Goal: Communication & Community: Answer question/provide support

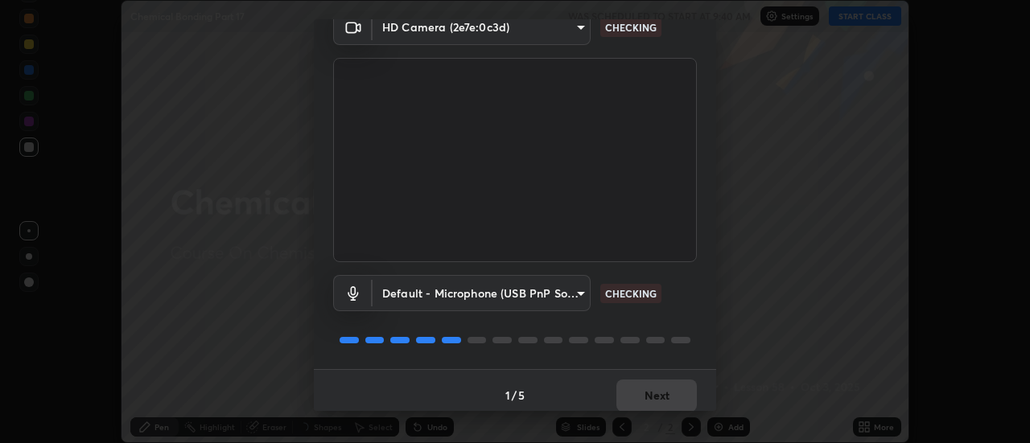
scroll to position [85, 0]
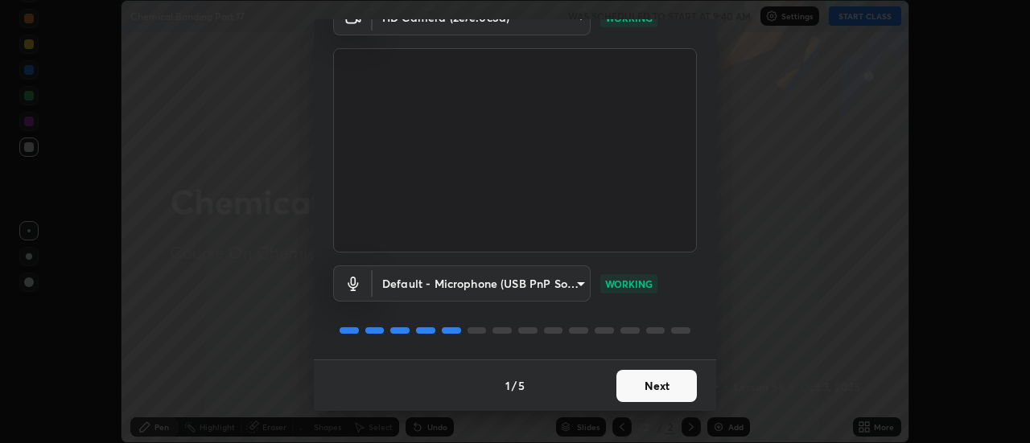
click at [655, 385] on button "Next" at bounding box center [656, 386] width 80 height 32
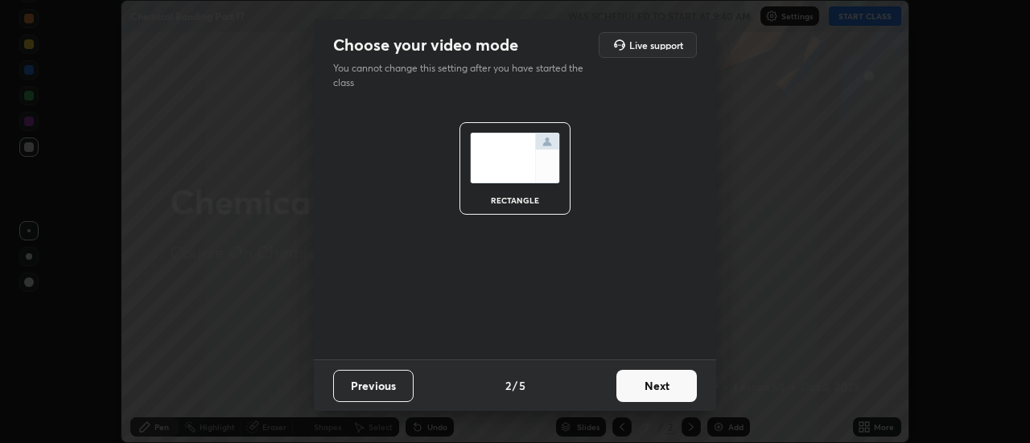
click at [659, 390] on button "Next" at bounding box center [656, 386] width 80 height 32
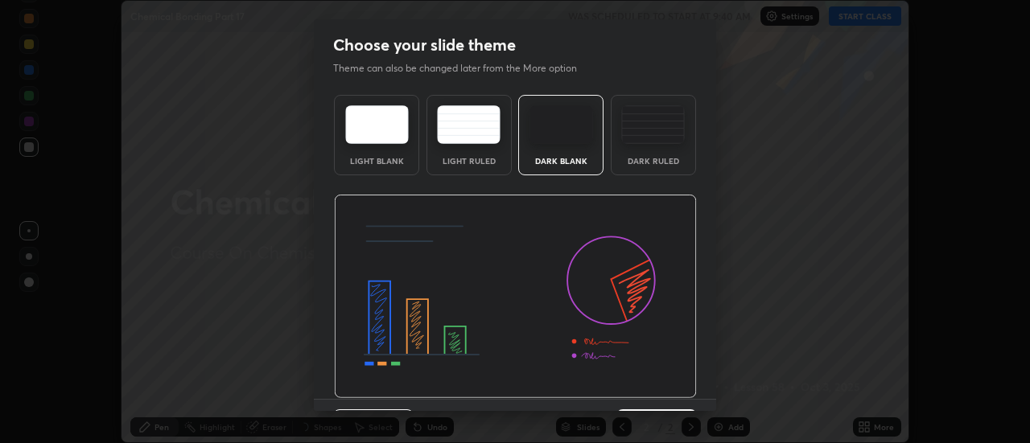
scroll to position [39, 0]
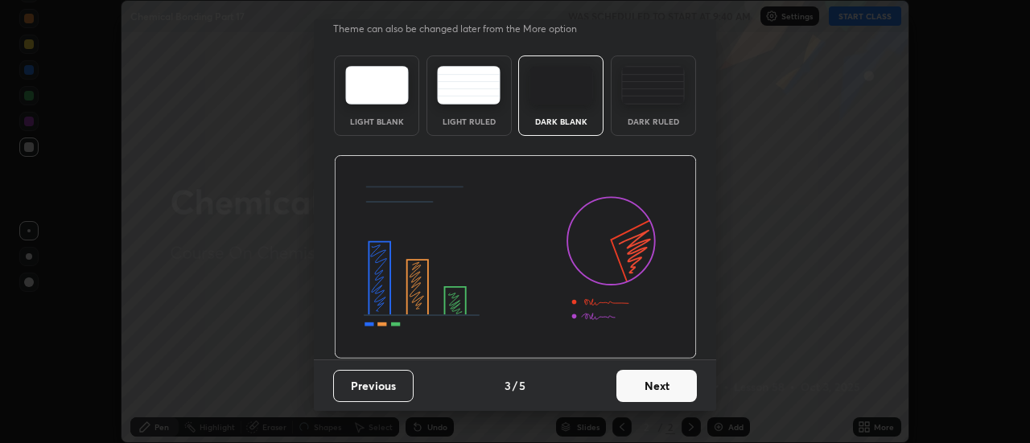
click at [651, 392] on button "Next" at bounding box center [656, 386] width 80 height 32
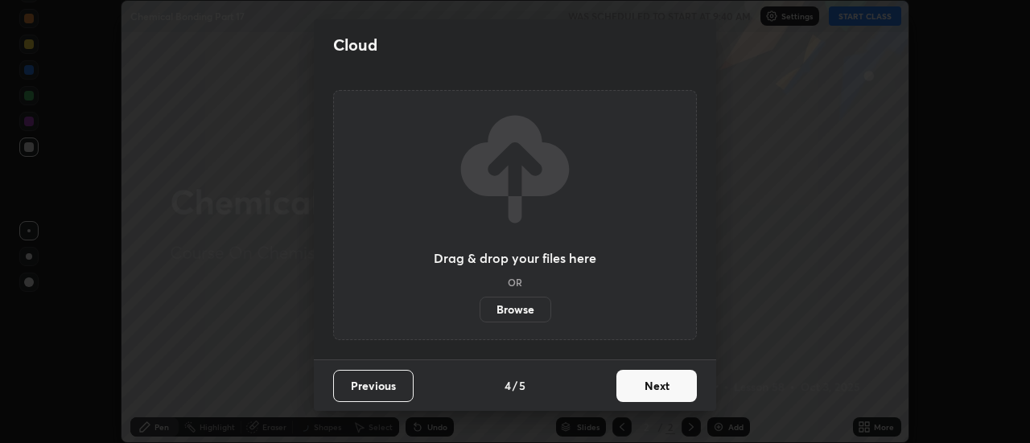
scroll to position [0, 0]
click at [649, 394] on button "Next" at bounding box center [656, 386] width 80 height 32
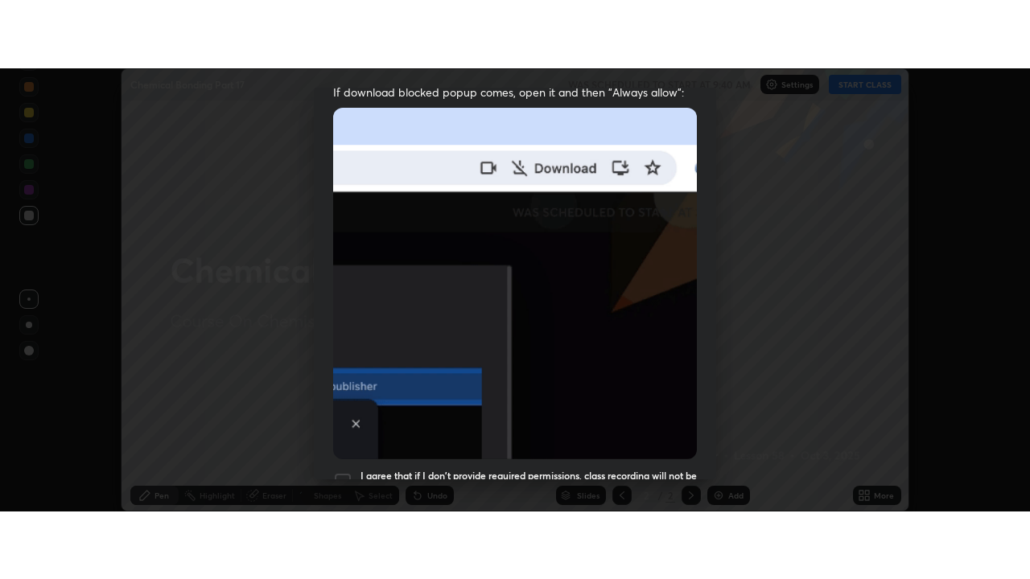
scroll to position [413, 0]
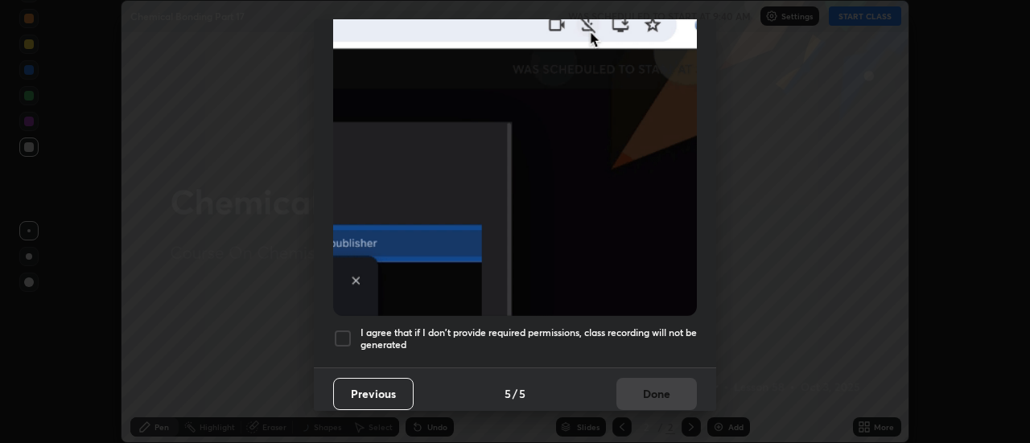
click at [342, 329] on div at bounding box center [342, 338] width 19 height 19
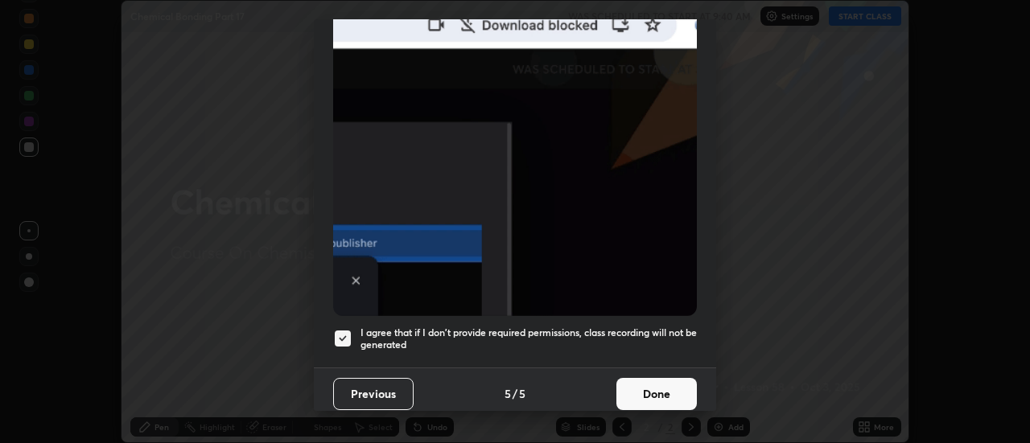
click at [636, 382] on button "Done" at bounding box center [656, 394] width 80 height 32
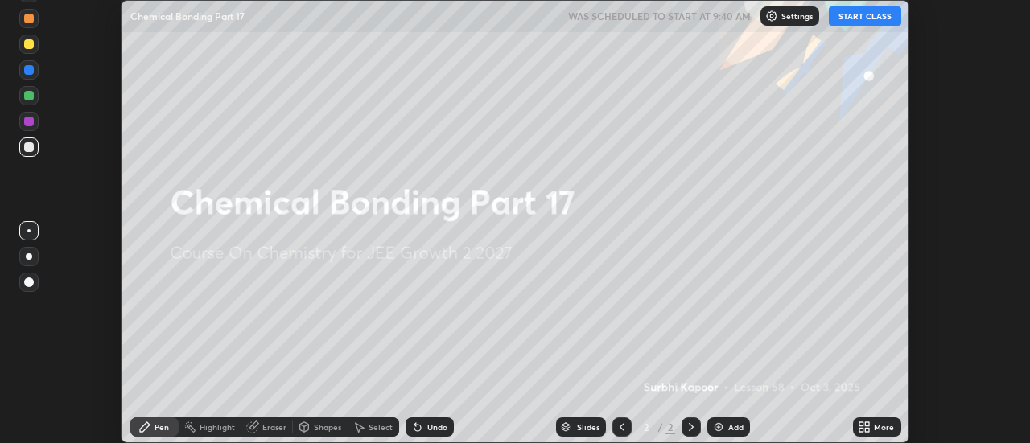
click at [872, 18] on button "START CLASS" at bounding box center [865, 15] width 72 height 19
click at [878, 431] on div "More" at bounding box center [884, 427] width 20 height 8
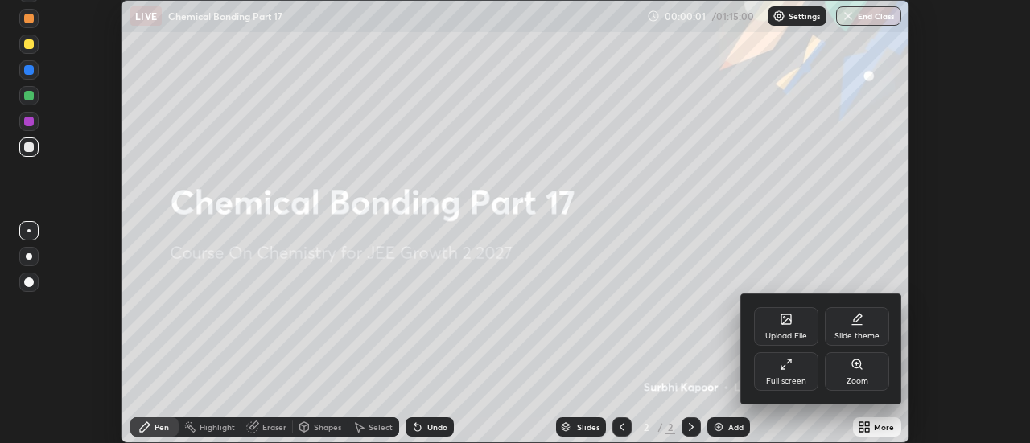
click at [797, 371] on div "Full screen" at bounding box center [786, 371] width 64 height 39
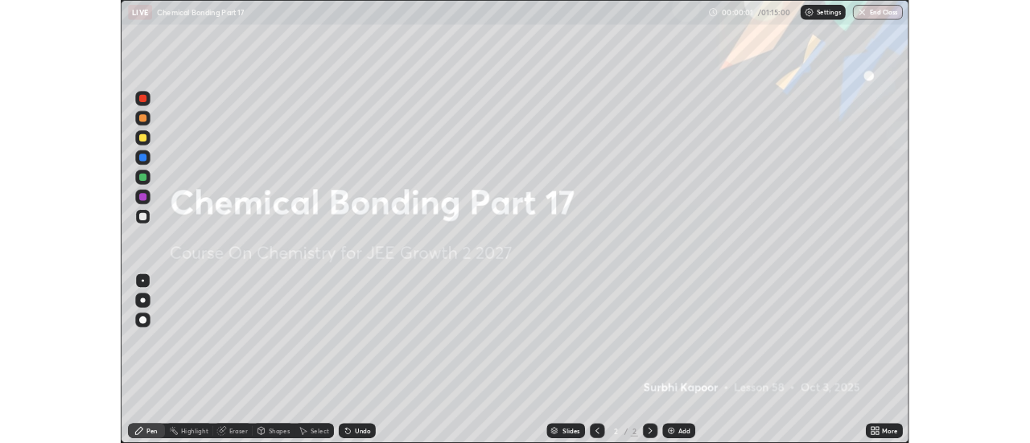
scroll to position [579, 1030]
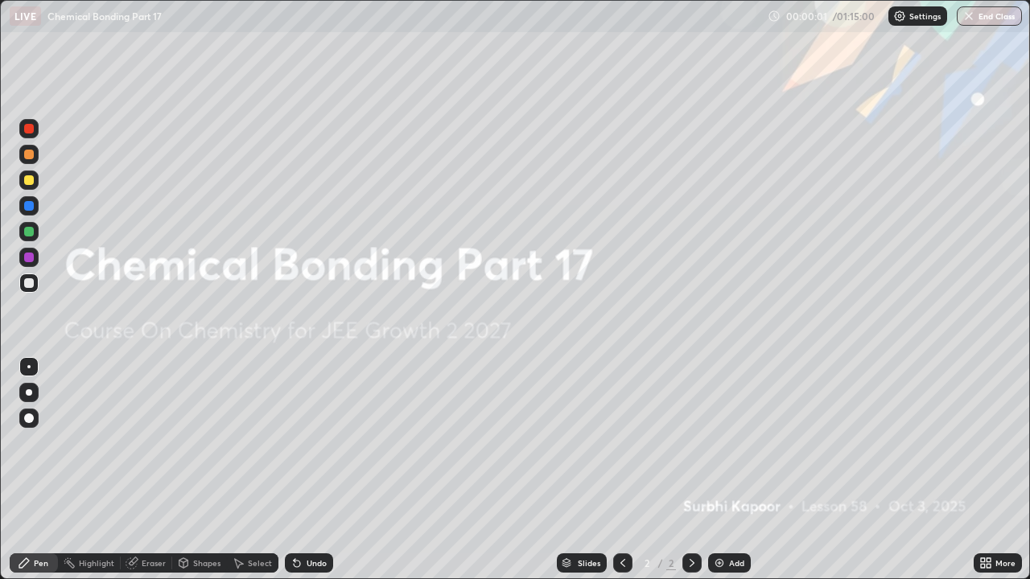
click at [742, 443] on div "Add" at bounding box center [736, 563] width 15 height 8
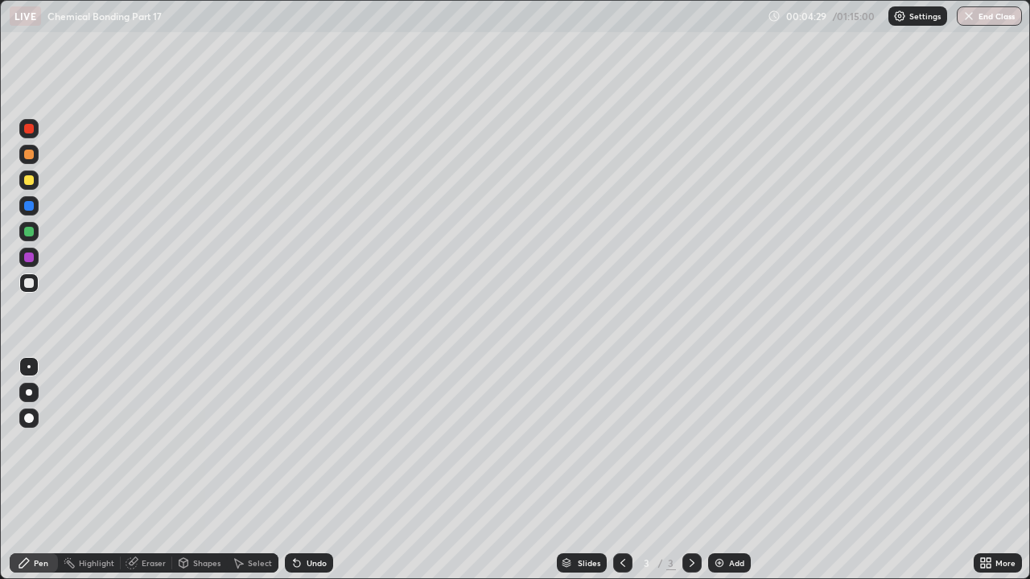
click at [736, 443] on div "Add" at bounding box center [729, 563] width 43 height 19
click at [734, 443] on div "Add" at bounding box center [729, 563] width 43 height 19
click at [624, 443] on icon at bounding box center [622, 563] width 13 height 13
click at [621, 443] on icon at bounding box center [622, 563] width 13 height 13
click at [690, 443] on icon at bounding box center [692, 563] width 13 height 13
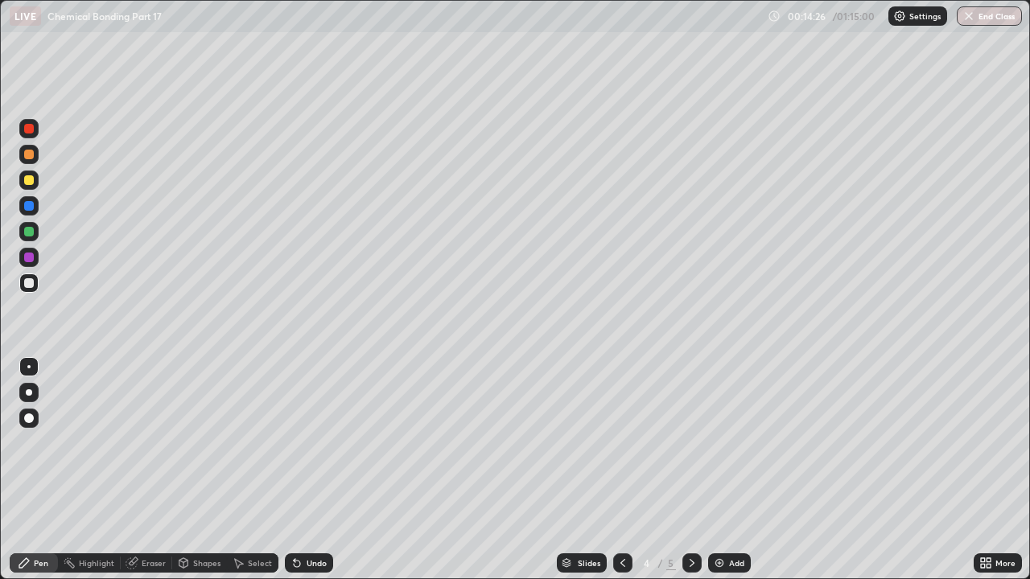
click at [695, 443] on div at bounding box center [691, 563] width 19 height 19
click at [736, 443] on div "Add" at bounding box center [729, 563] width 43 height 19
click at [155, 443] on div "Eraser" at bounding box center [154, 563] width 24 height 8
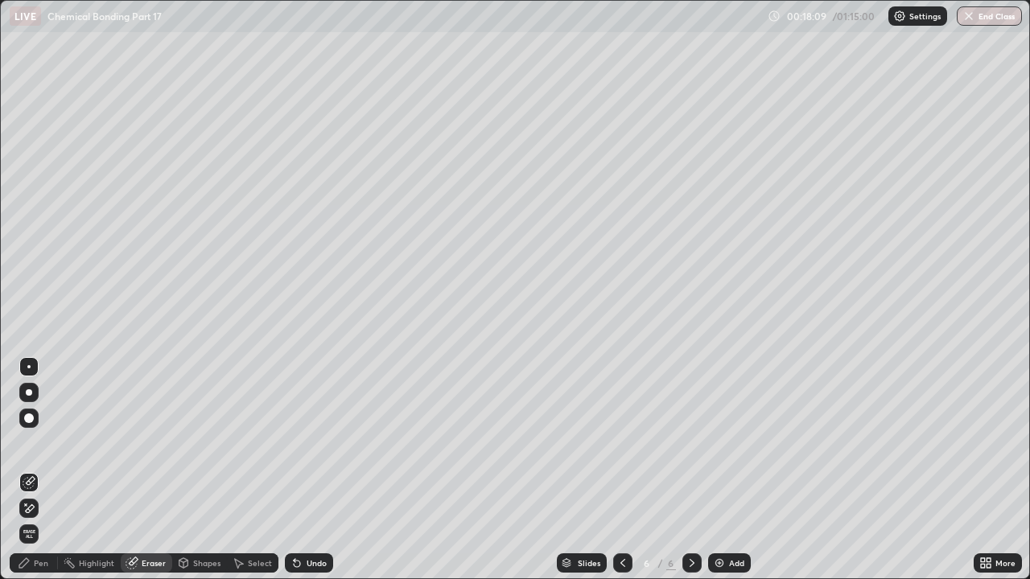
click at [47, 443] on div "Pen" at bounding box center [41, 563] width 14 height 8
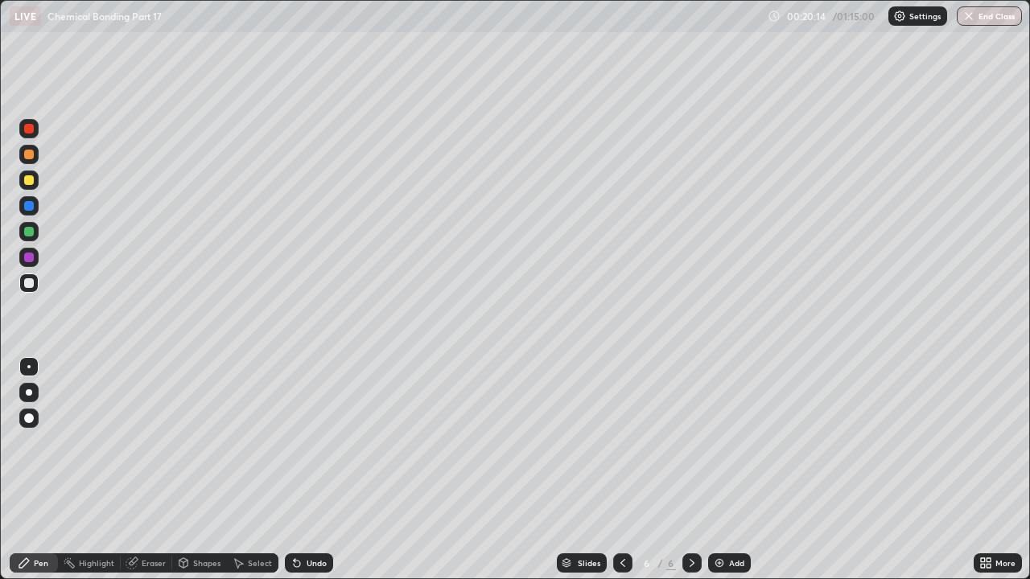
click at [316, 443] on div "Undo" at bounding box center [317, 563] width 20 height 8
click at [718, 443] on img at bounding box center [719, 563] width 13 height 13
click at [145, 443] on div "Eraser" at bounding box center [154, 563] width 24 height 8
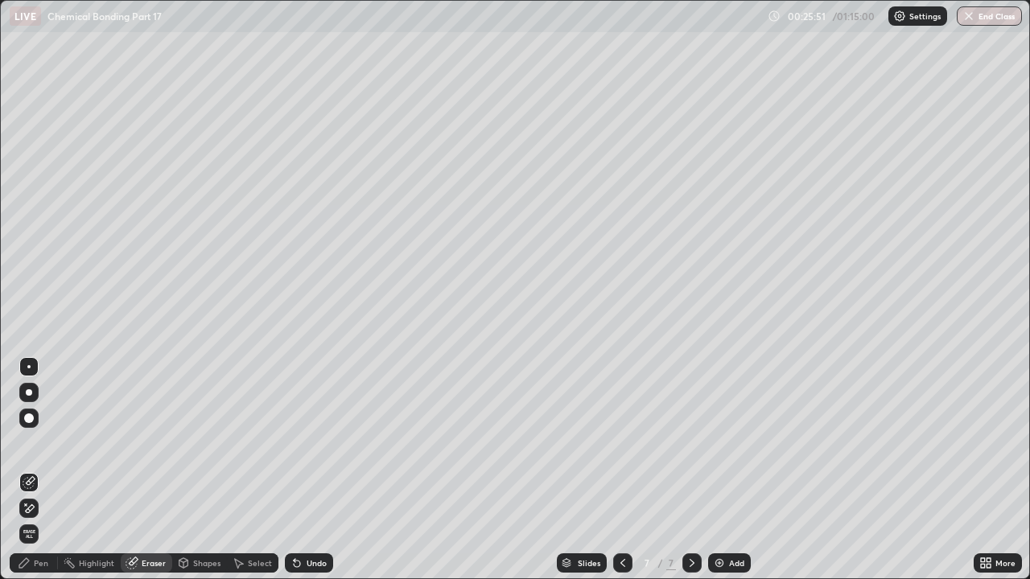
click at [42, 443] on div "Pen" at bounding box center [41, 563] width 14 height 8
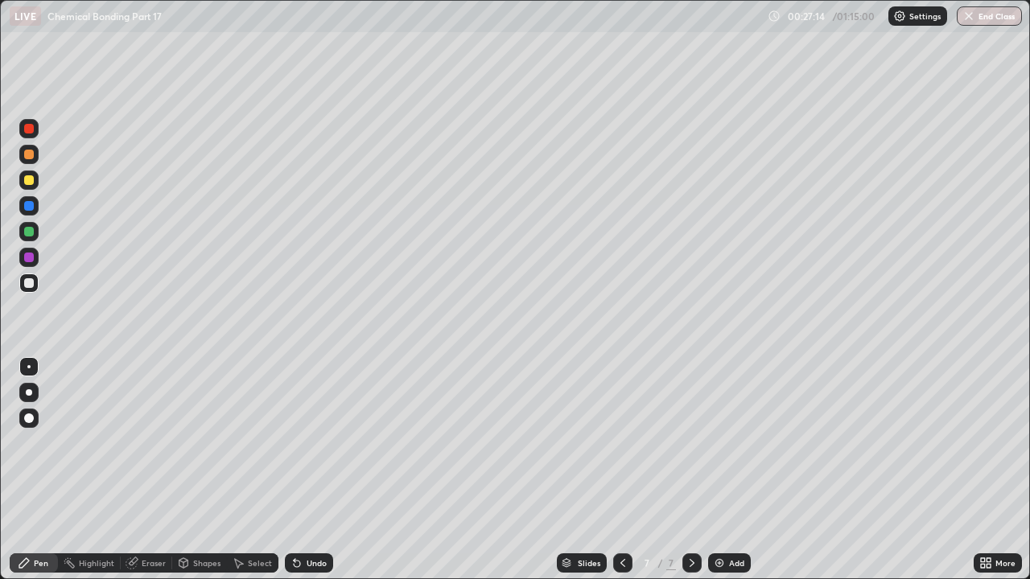
click at [732, 443] on div "Add" at bounding box center [729, 563] width 43 height 19
click at [621, 443] on icon at bounding box center [622, 563] width 13 height 13
click at [690, 443] on icon at bounding box center [692, 563] width 13 height 13
click at [729, 443] on div "Add" at bounding box center [736, 563] width 15 height 8
click at [729, 443] on div "Add" at bounding box center [729, 563] width 43 height 19
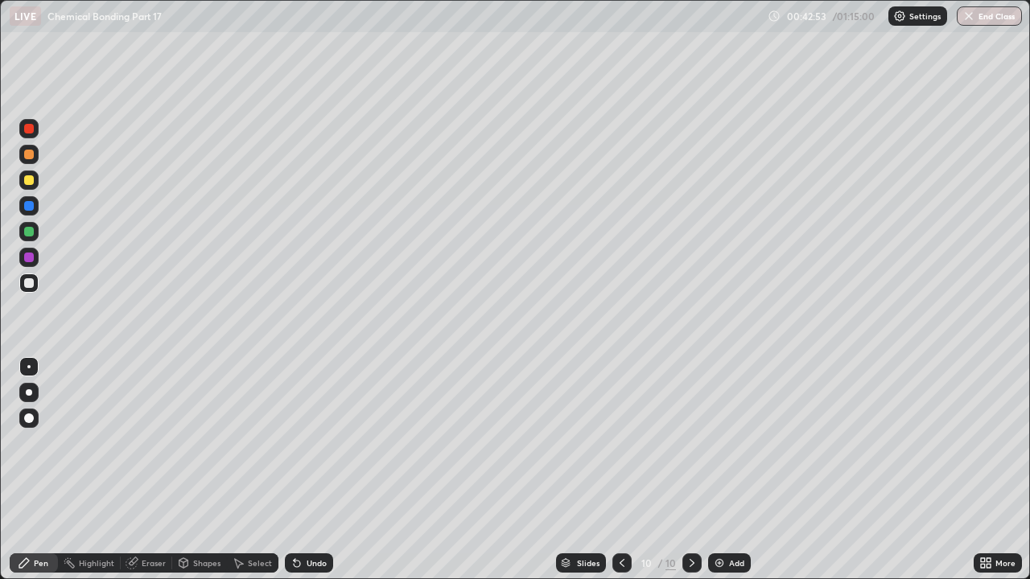
click at [734, 443] on div "Add" at bounding box center [729, 563] width 43 height 19
click at [146, 443] on div "Eraser" at bounding box center [154, 563] width 24 height 8
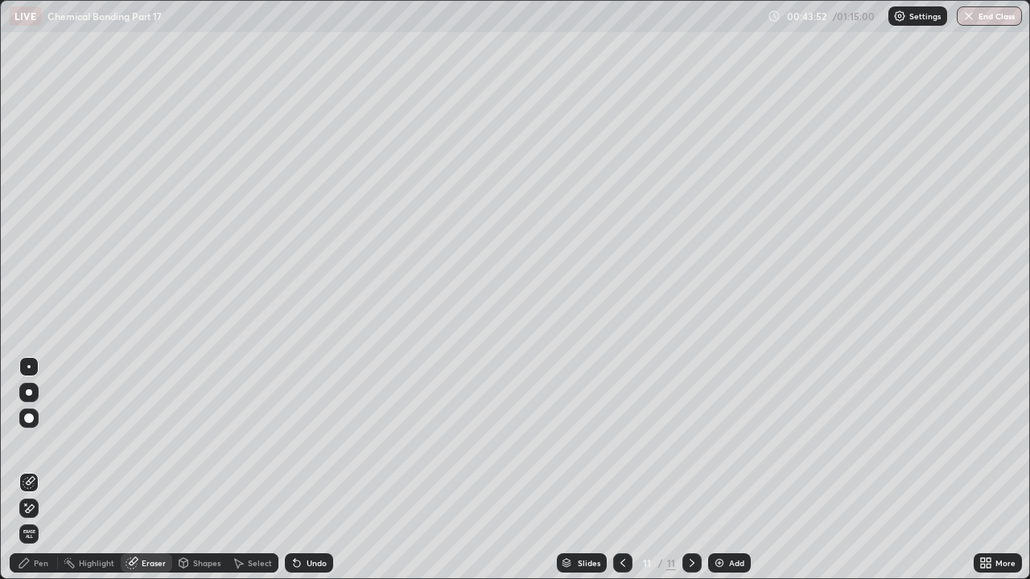
click at [35, 443] on div "Pen" at bounding box center [41, 563] width 14 height 8
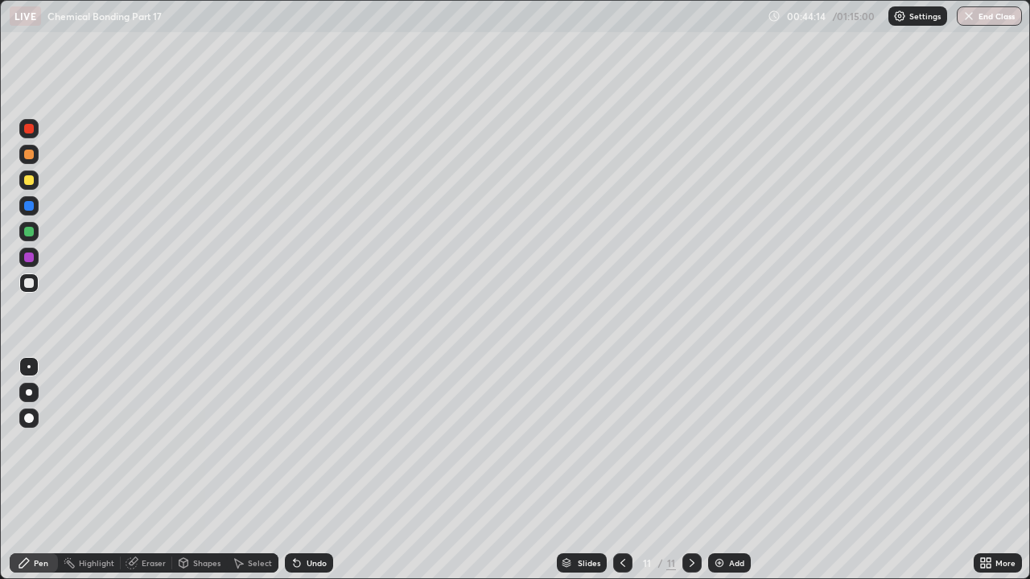
click at [739, 443] on div "Add" at bounding box center [736, 563] width 15 height 8
click at [621, 443] on icon at bounding box center [622, 563] width 5 height 8
click at [623, 443] on icon at bounding box center [622, 563] width 13 height 13
click at [691, 443] on icon at bounding box center [692, 563] width 13 height 13
click at [709, 443] on div "Add" at bounding box center [729, 563] width 43 height 19
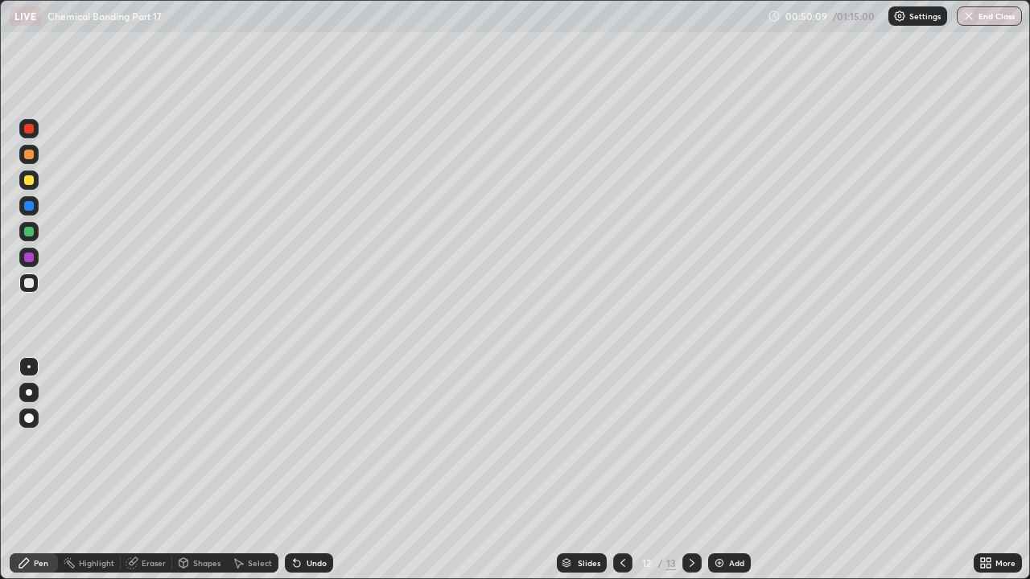
click at [629, 443] on div at bounding box center [622, 563] width 19 height 19
click at [695, 443] on icon at bounding box center [692, 563] width 13 height 13
click at [695, 443] on div at bounding box center [691, 563] width 19 height 19
click at [734, 443] on div "Add" at bounding box center [736, 563] width 15 height 8
click at [717, 443] on img at bounding box center [719, 563] width 13 height 13
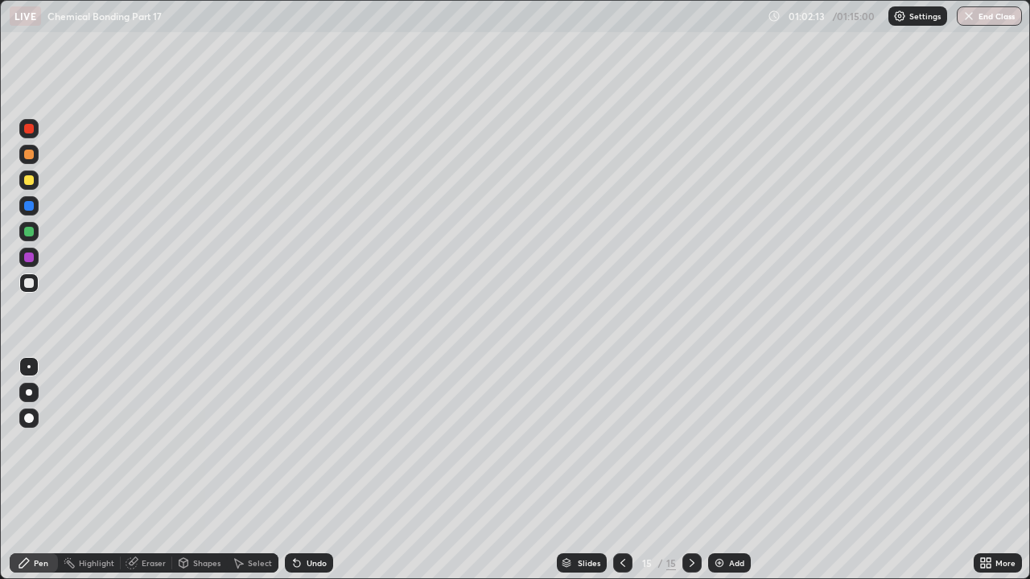
click at [732, 443] on div "Add" at bounding box center [736, 563] width 15 height 8
click at [307, 443] on div "Undo" at bounding box center [317, 563] width 20 height 8
click at [301, 443] on div "Undo" at bounding box center [309, 563] width 48 height 19
click at [737, 443] on div "Add" at bounding box center [736, 563] width 15 height 8
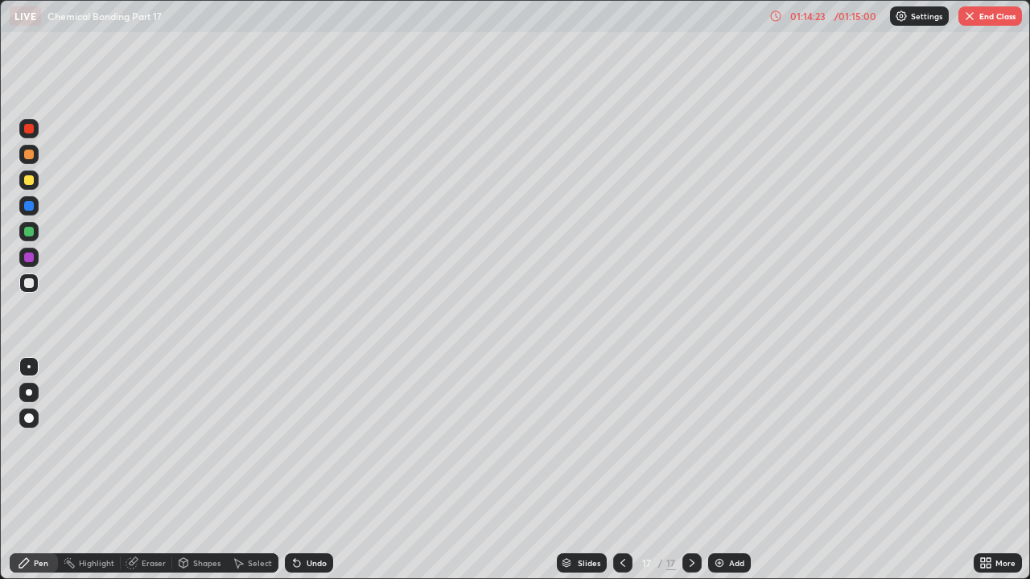
click at [729, 443] on div "Add" at bounding box center [736, 563] width 15 height 8
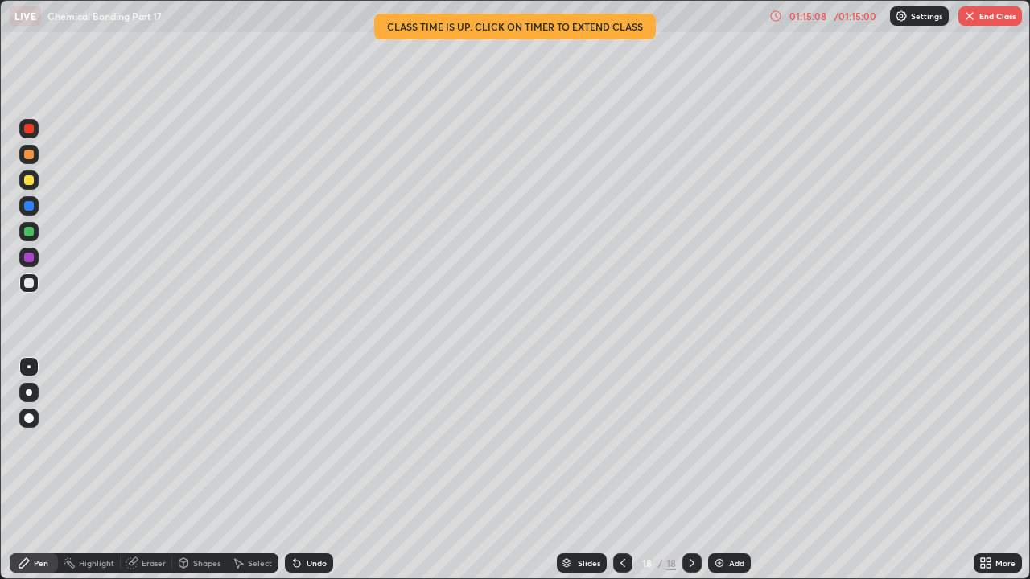
click at [621, 443] on icon at bounding box center [622, 563] width 13 height 13
click at [699, 443] on div at bounding box center [691, 563] width 19 height 19
click at [621, 443] on icon at bounding box center [622, 563] width 13 height 13
click at [690, 443] on icon at bounding box center [692, 563] width 13 height 13
click at [630, 443] on div at bounding box center [622, 563] width 19 height 19
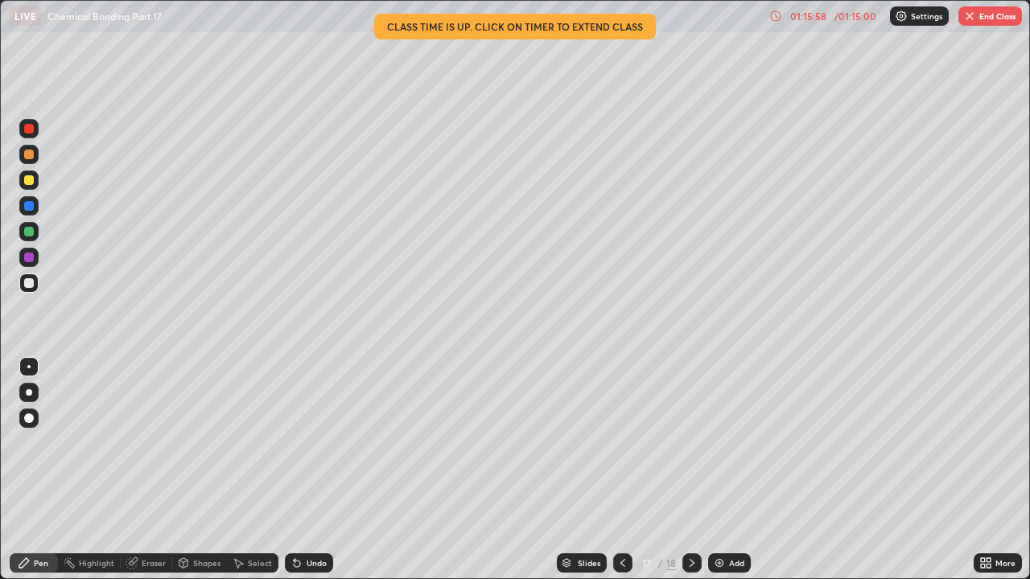
click at [690, 443] on div at bounding box center [691, 563] width 19 height 19
click at [621, 443] on icon at bounding box center [622, 563] width 13 height 13
click at [690, 443] on icon at bounding box center [692, 563] width 13 height 13
click at [620, 443] on div at bounding box center [622, 563] width 19 height 19
click at [690, 443] on icon at bounding box center [692, 563] width 13 height 13
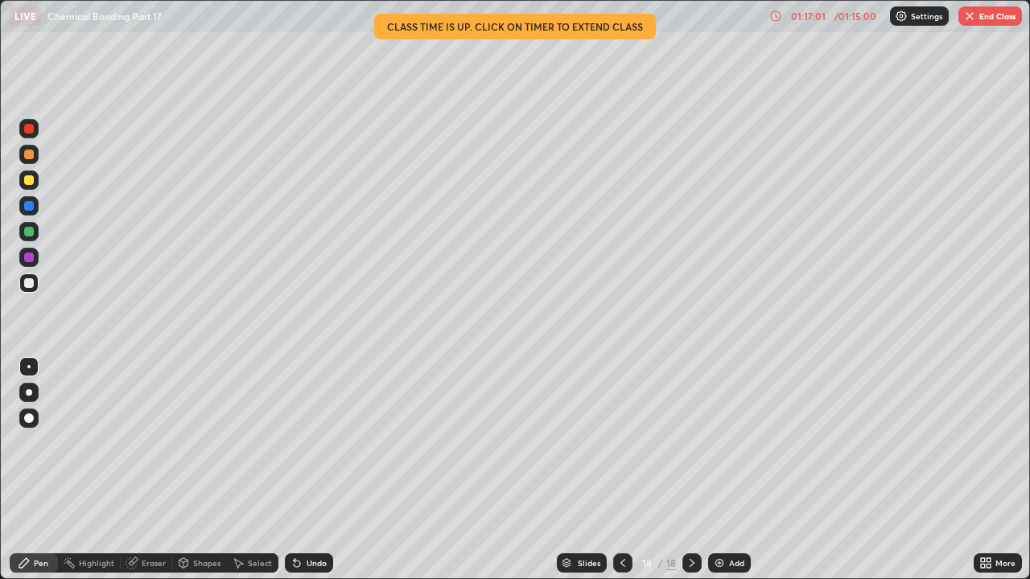
click at [623, 443] on icon at bounding box center [622, 563] width 13 height 13
click at [690, 443] on icon at bounding box center [692, 563] width 13 height 13
click at [621, 443] on icon at bounding box center [622, 563] width 13 height 13
click at [690, 443] on icon at bounding box center [692, 563] width 13 height 13
click at [989, 20] on button "End Class" at bounding box center [990, 15] width 64 height 19
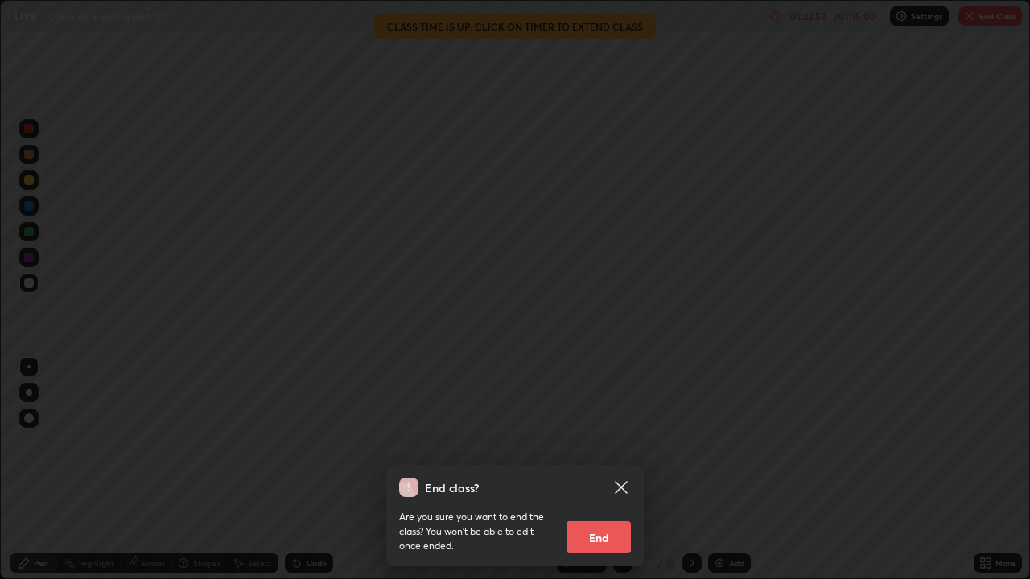
click at [616, 443] on button "End" at bounding box center [599, 537] width 64 height 32
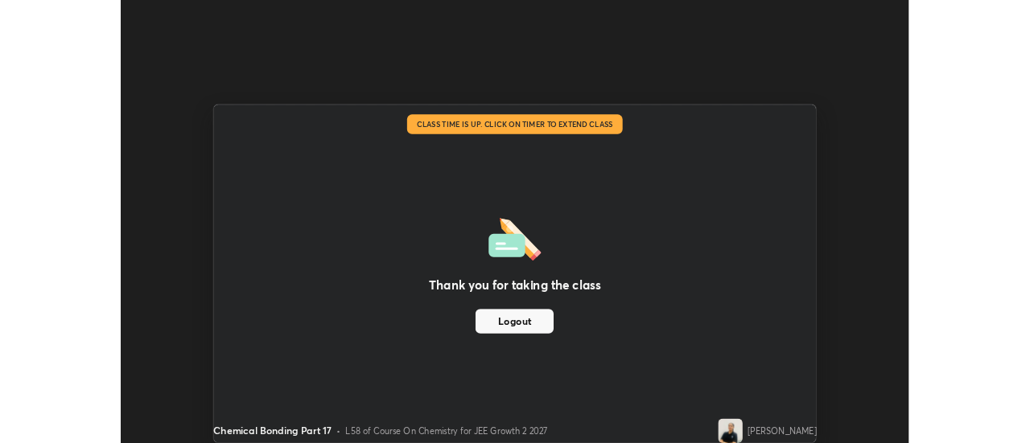
scroll to position [80033, 79446]
